Goal: Information Seeking & Learning: Learn about a topic

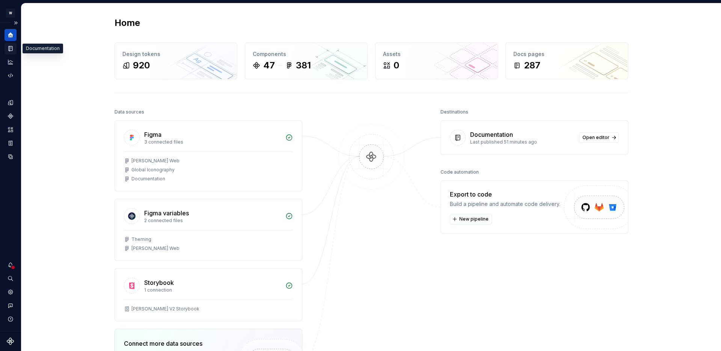
click at [9, 50] on icon "Documentation" at bounding box center [10, 48] width 7 height 7
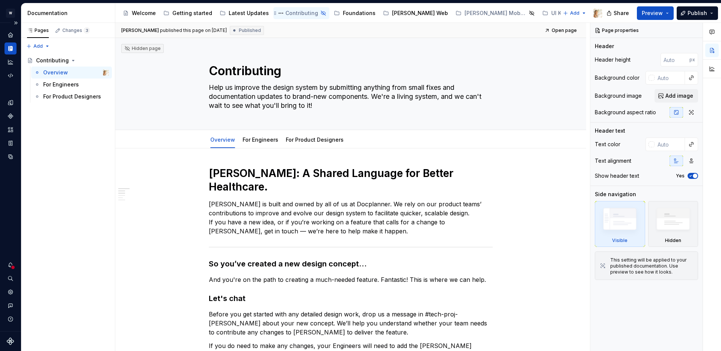
click at [285, 11] on div "Contributing" at bounding box center [301, 13] width 33 height 8
click at [614, 12] on button "Share" at bounding box center [618, 13] width 31 height 14
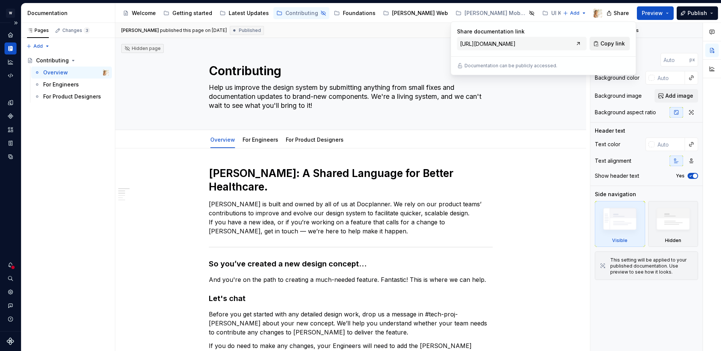
click at [615, 45] on span "Copy link" at bounding box center [612, 44] width 24 height 8
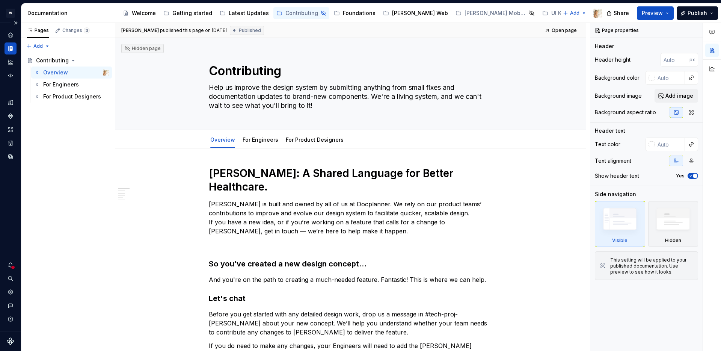
click at [558, 9] on div "Accessibility guide for tree Page tree. Navigate the tree with the arrow keys. …" at bounding box center [361, 13] width 493 height 20
click at [255, 140] on link "For Engineers" at bounding box center [261, 139] width 36 height 6
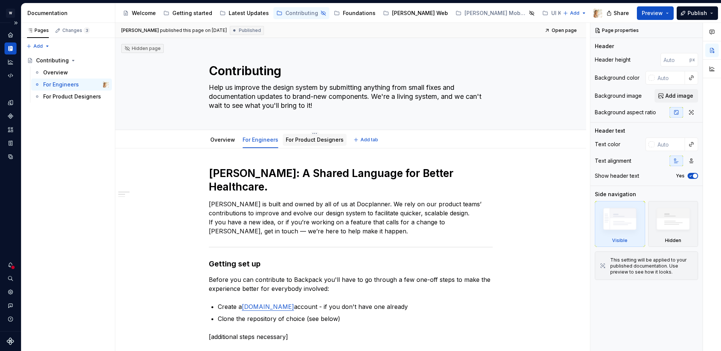
click at [318, 137] on link "For Product Designers" at bounding box center [315, 139] width 58 height 6
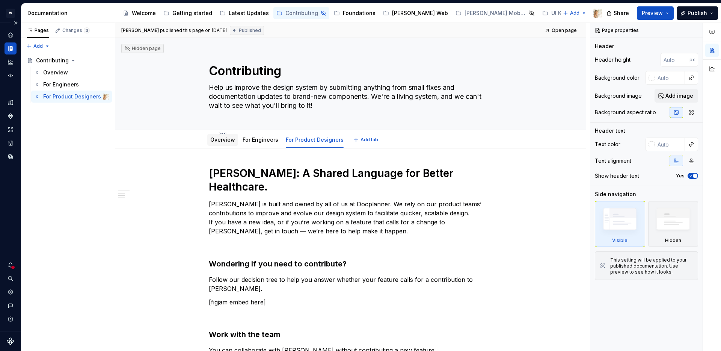
click at [225, 138] on link "Overview" at bounding box center [222, 139] width 25 height 6
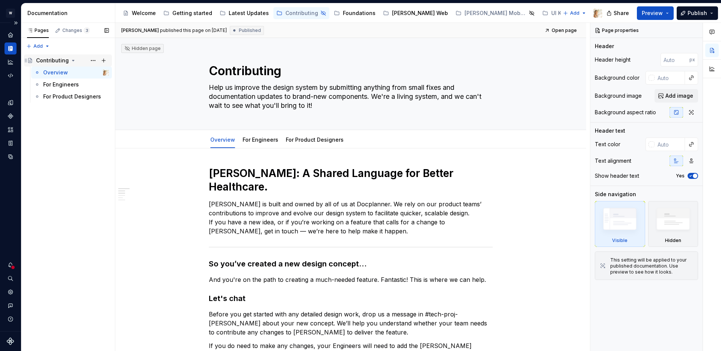
click at [45, 59] on div "Contributing" at bounding box center [52, 61] width 33 height 8
type textarea "*"
